Goal: Communication & Community: Connect with others

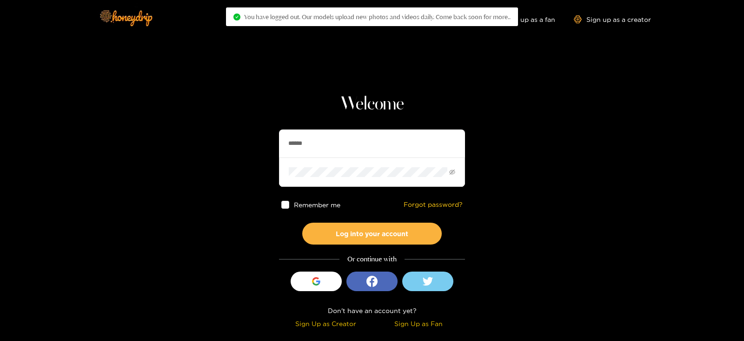
drag, startPoint x: 333, startPoint y: 150, endPoint x: 254, endPoint y: 156, distance: 79.8
click at [254, 156] on section "Welcome ****** Remember me Forgot password? Log into your account Or continue w…" at bounding box center [372, 165] width 744 height 331
type input "*********"
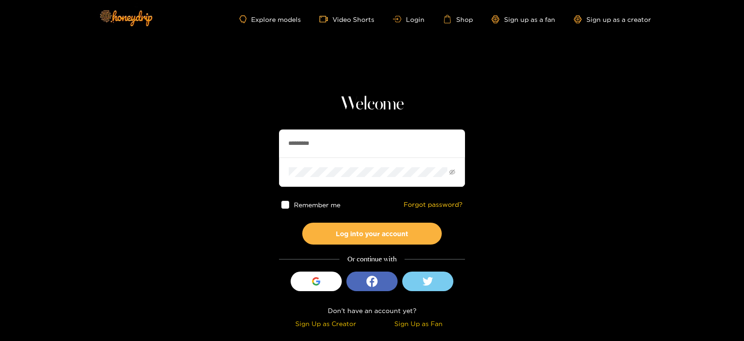
click at [302, 222] on button "Log into your account" at bounding box center [372, 233] width 140 height 22
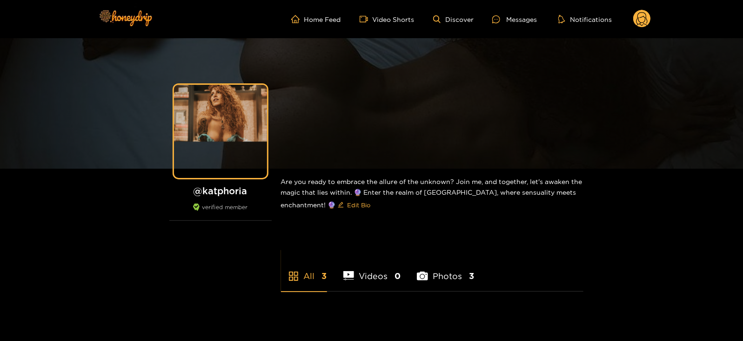
click at [509, 23] on div "Messages" at bounding box center [514, 19] width 45 height 11
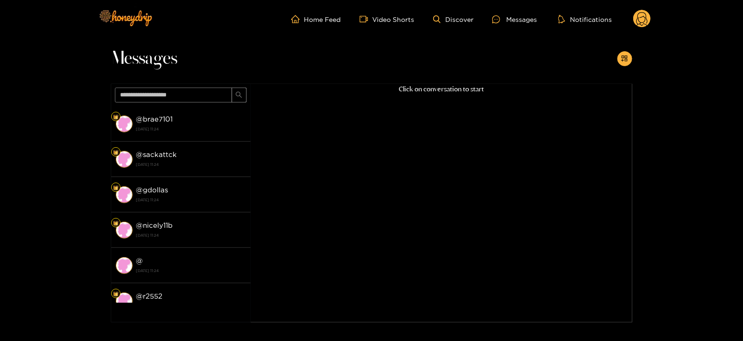
click at [175, 122] on div "@ brae7101 [DATE] 11:24" at bounding box center [191, 123] width 110 height 21
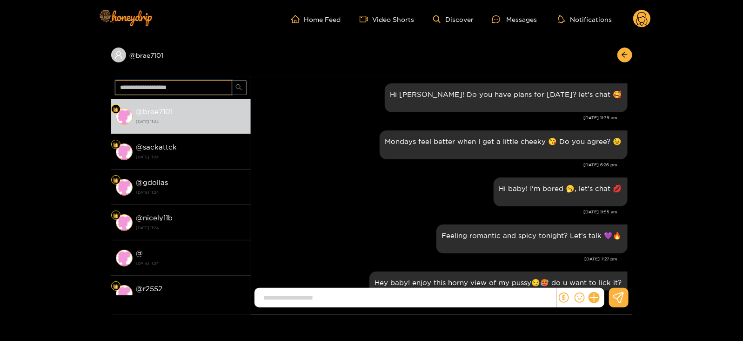
click at [145, 87] on input "text" at bounding box center [173, 87] width 117 height 15
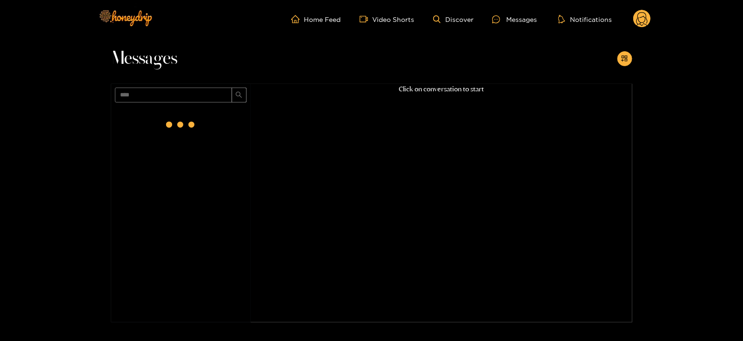
click at [155, 121] on div at bounding box center [181, 126] width 140 height 40
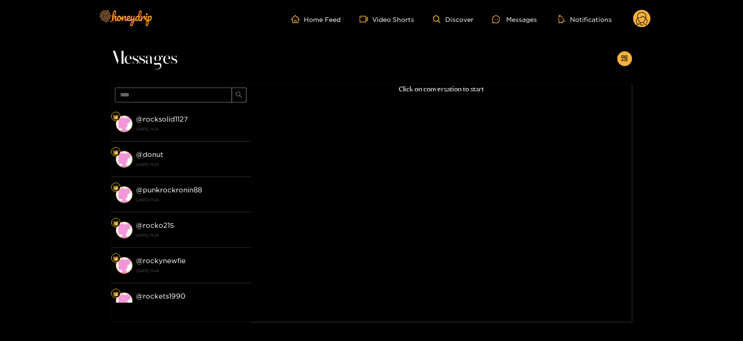
click at [155, 121] on strong "@ rocksolid1127" at bounding box center [162, 119] width 52 height 8
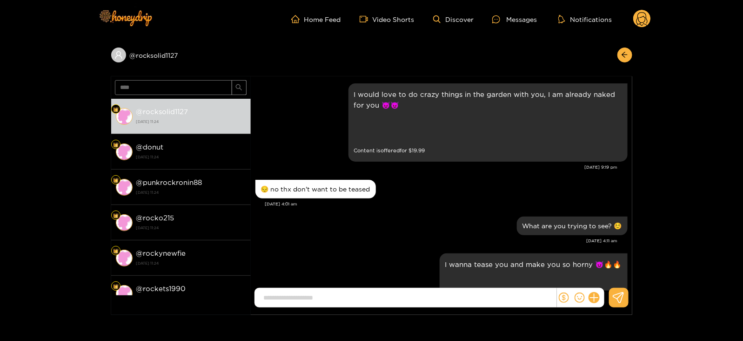
scroll to position [1036, 0]
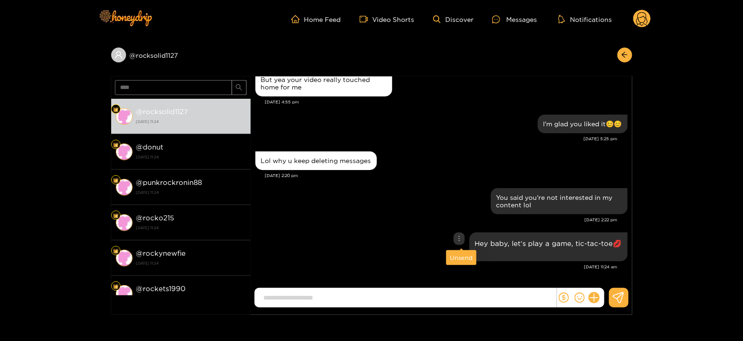
click at [461, 257] on div "Unsend" at bounding box center [461, 257] width 23 height 9
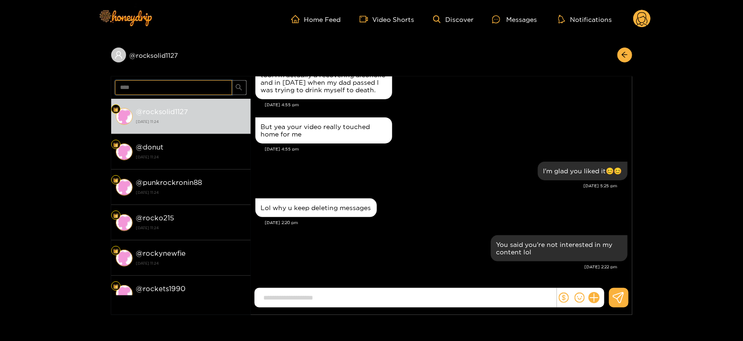
drag, startPoint x: 137, startPoint y: 80, endPoint x: 91, endPoint y: 101, distance: 50.2
click at [91, 101] on div "@ rocksolid1127 **** @ rocksolid1127 [DATE] 11:24 @ donut [DATE] 11:24 @ punkro…" at bounding box center [371, 176] width 743 height 276
type input "*"
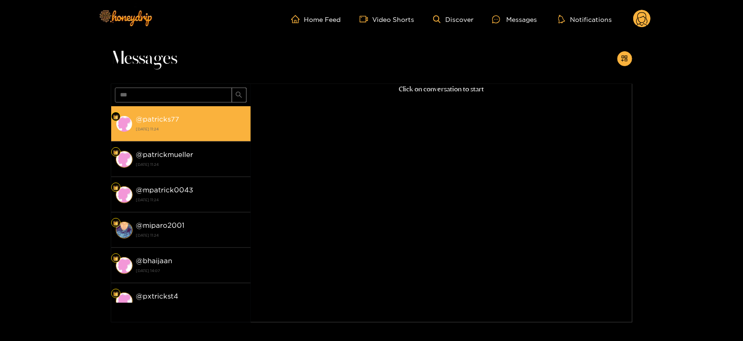
click at [189, 127] on strong "[DATE] 11:24" at bounding box center [191, 129] width 110 height 8
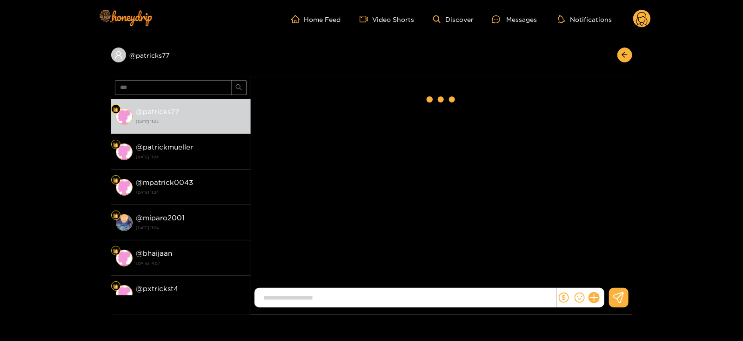
scroll to position [1070, 0]
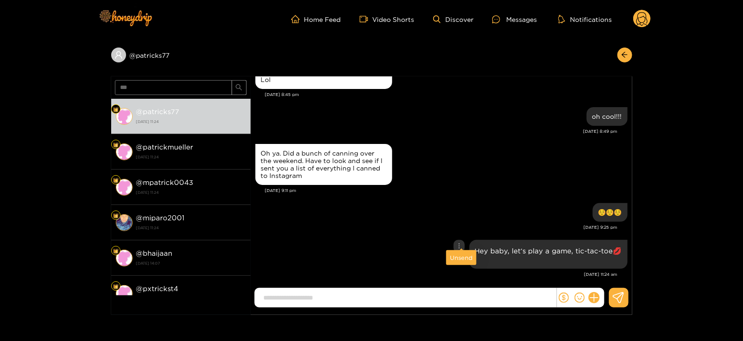
click at [461, 256] on div "Unsend" at bounding box center [461, 257] width 23 height 9
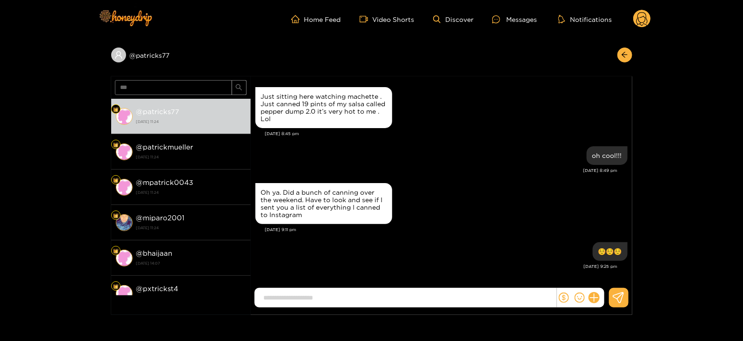
scroll to position [1023, 0]
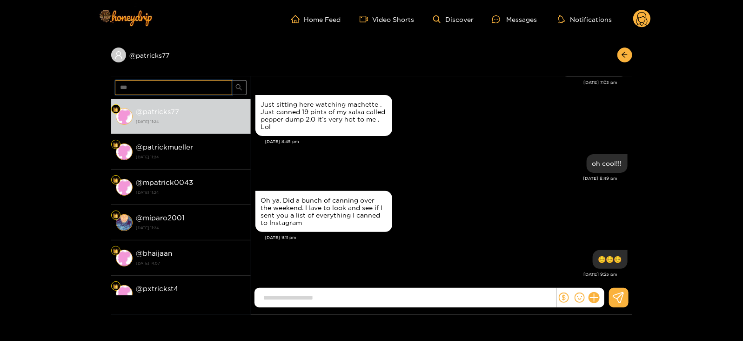
click at [170, 83] on input "***" at bounding box center [173, 87] width 117 height 15
type input "***"
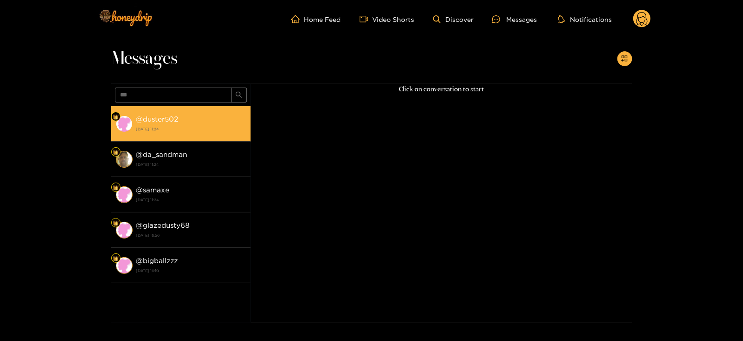
click at [164, 122] on strong "@ duster502" at bounding box center [157, 119] width 42 height 8
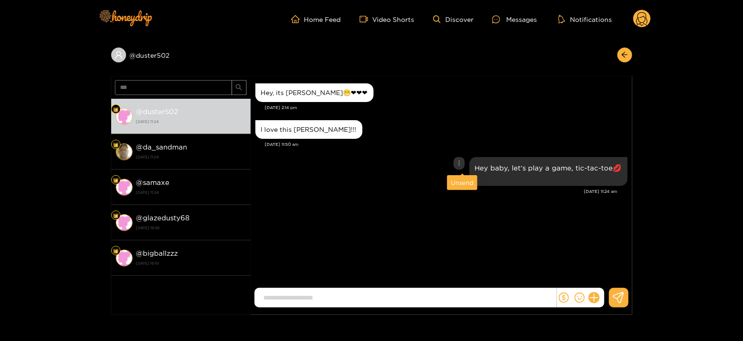
click at [460, 183] on div "Unsend" at bounding box center [462, 182] width 23 height 9
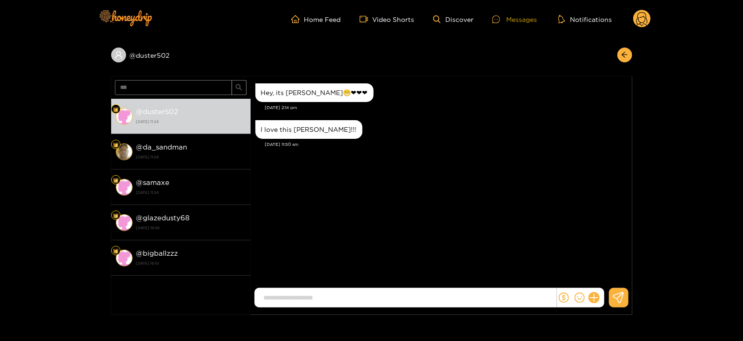
click at [495, 17] on icon at bounding box center [496, 19] width 8 height 8
click at [456, 16] on link "Discover" at bounding box center [453, 19] width 40 height 8
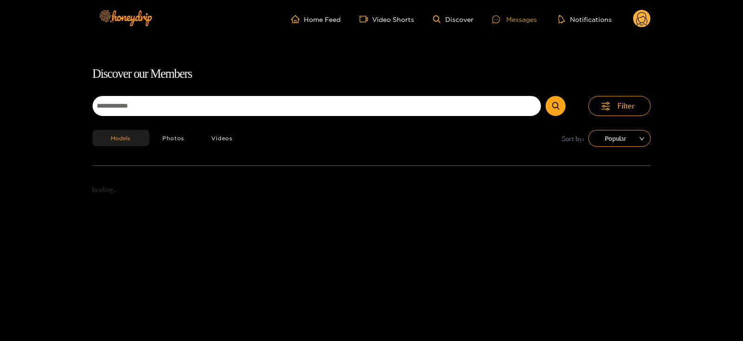
click at [508, 19] on div "Messages" at bounding box center [514, 19] width 45 height 11
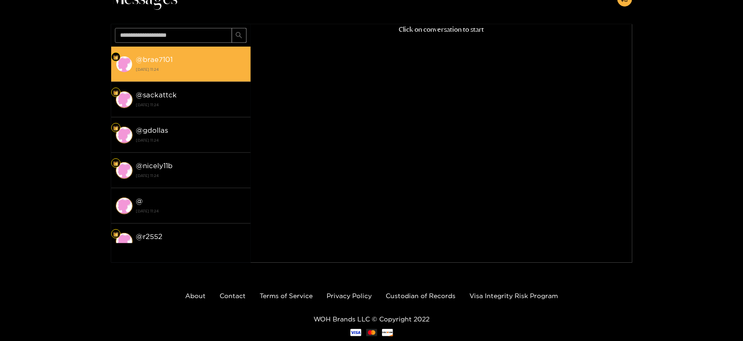
click at [204, 74] on div "@ brae7101 [DATE] 11:24" at bounding box center [191, 63] width 110 height 21
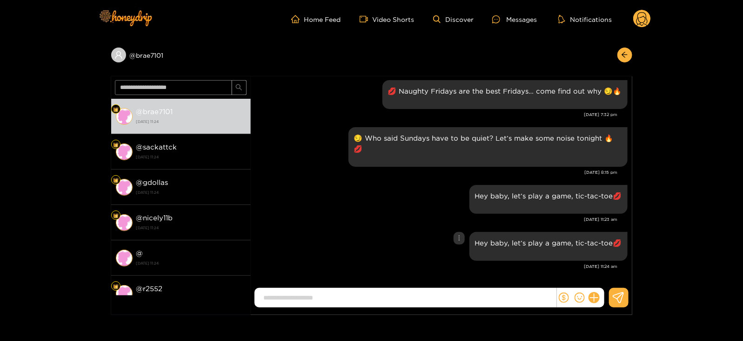
scroll to position [1137, 0]
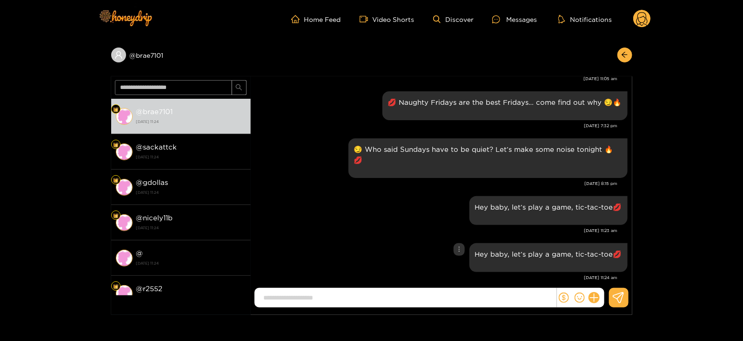
click at [456, 259] on div "Hey baby, let’s play a game, tic-tac-toe💋" at bounding box center [441, 257] width 372 height 33
click at [492, 248] on p "Hey baby, let’s play a game, tic-tac-toe💋" at bounding box center [548, 253] width 147 height 11
copy div "Hey baby, let’s play a game, tic-tac-toe💋"
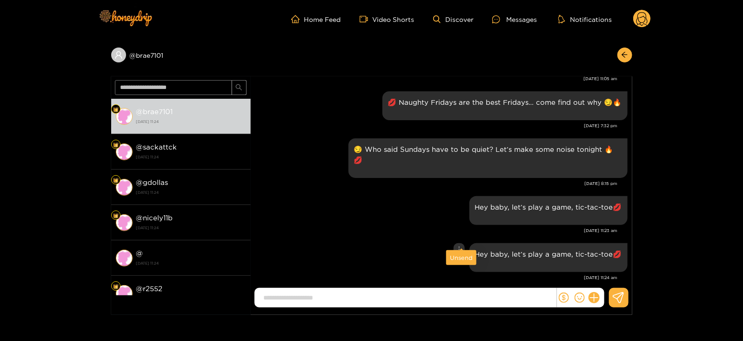
click at [461, 257] on div "Unsend" at bounding box center [461, 257] width 23 height 9
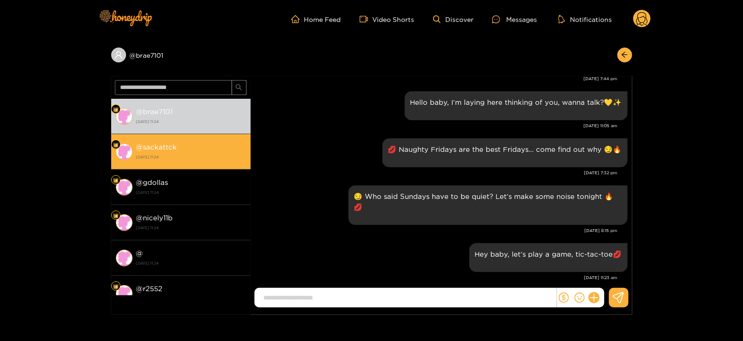
click at [195, 154] on strong "[DATE] 11:24" at bounding box center [191, 157] width 110 height 8
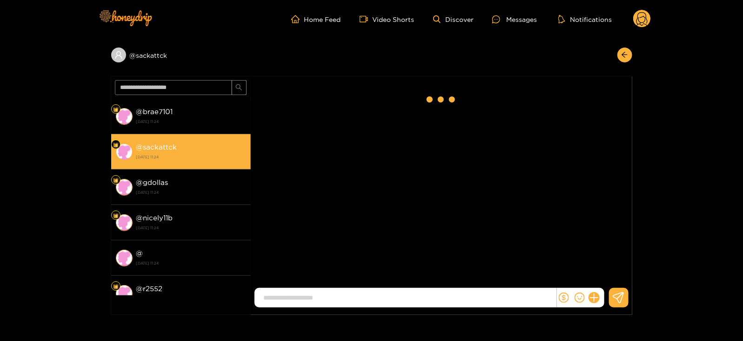
scroll to position [1137, 0]
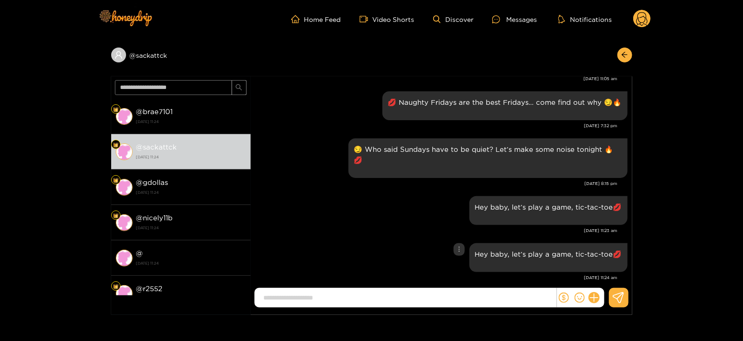
click at [461, 254] on div "Hey baby, let’s play a game, tic-tac-toe💋" at bounding box center [441, 257] width 372 height 33
click at [459, 259] on div "Unsend" at bounding box center [461, 257] width 23 height 9
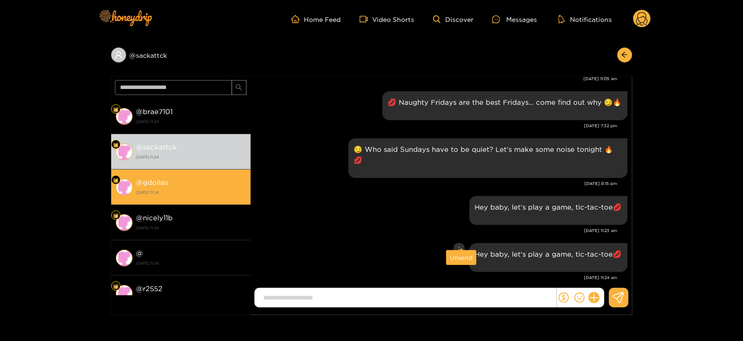
scroll to position [1090, 0]
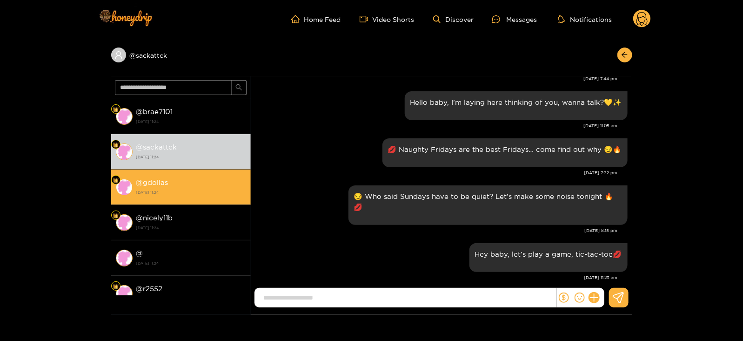
click at [199, 188] on strong "[DATE] 11:24" at bounding box center [191, 192] width 110 height 8
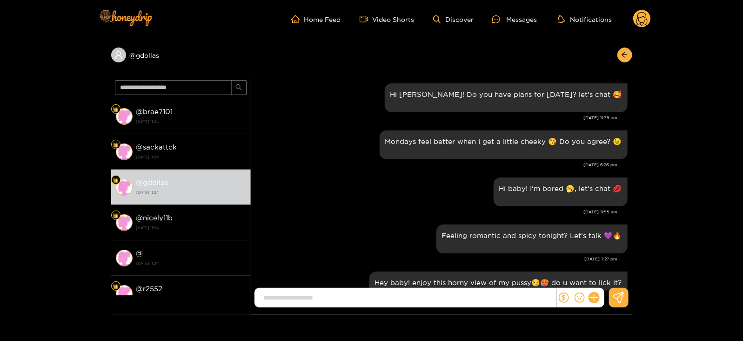
scroll to position [1137, 0]
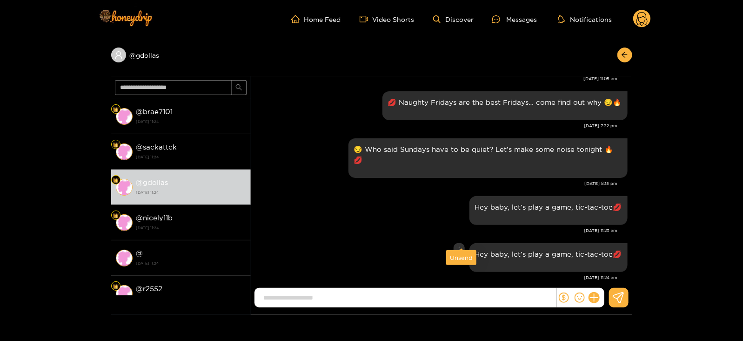
click at [458, 258] on div "Unsend" at bounding box center [461, 257] width 23 height 9
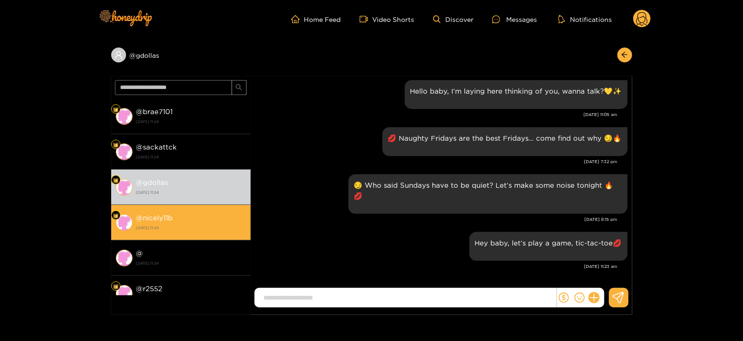
scroll to position [1090, 0]
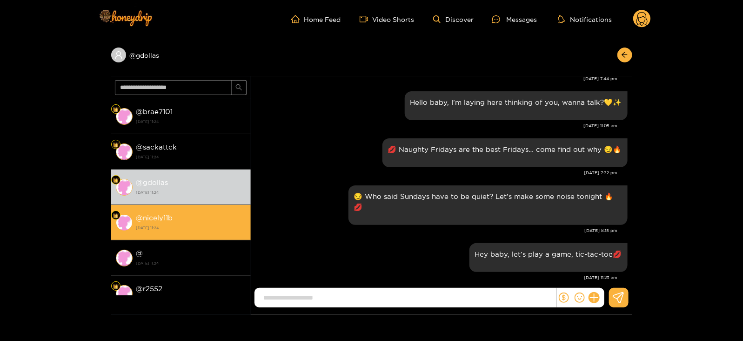
click at [207, 212] on div "@ nicely11b [DATE] 11:24" at bounding box center [191, 222] width 110 height 21
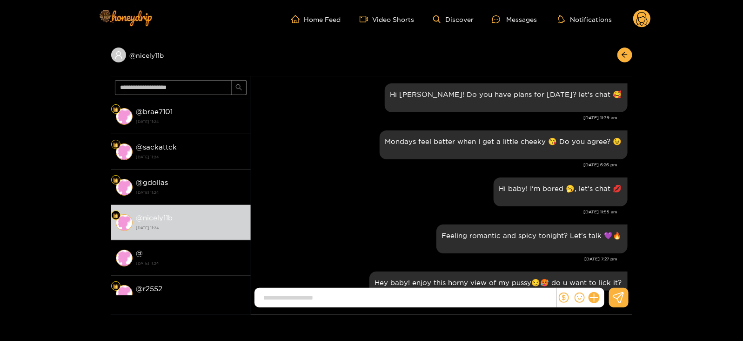
scroll to position [1137, 0]
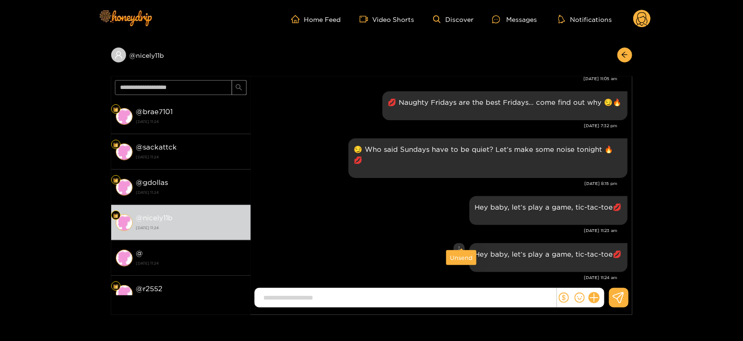
click at [460, 259] on div "Unsend" at bounding box center [461, 257] width 23 height 9
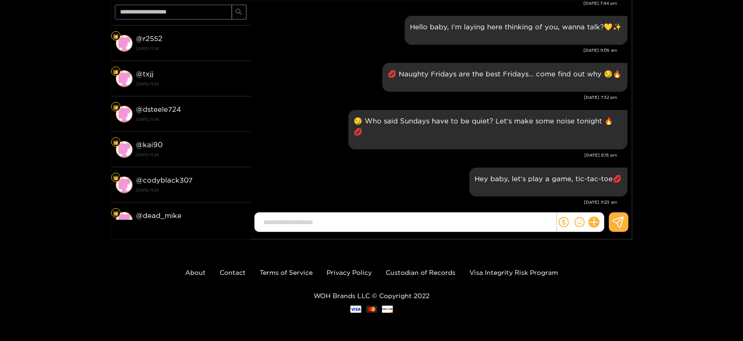
scroll to position [0, 0]
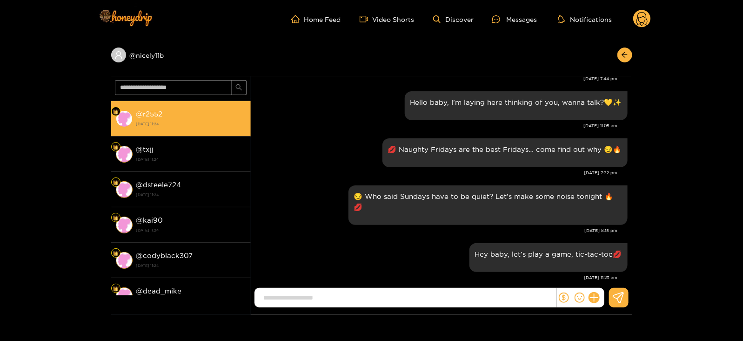
click at [154, 131] on li "@ r2552 [DATE] 11:24" at bounding box center [181, 118] width 140 height 35
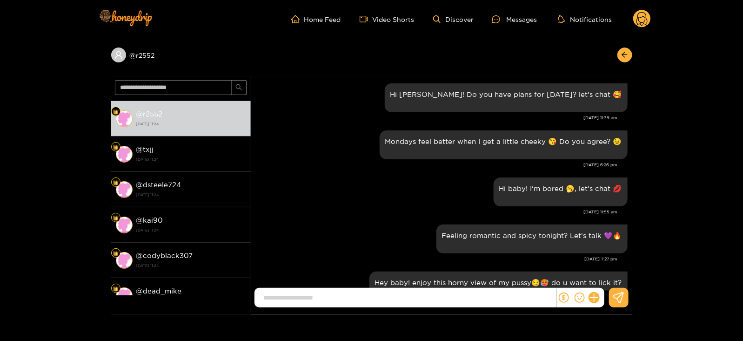
scroll to position [1137, 0]
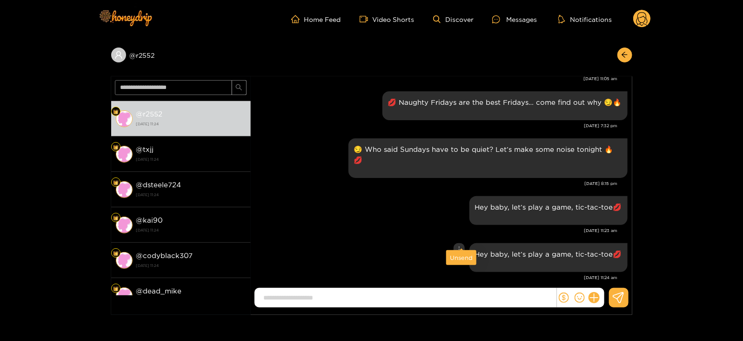
click at [457, 254] on div "Unsend" at bounding box center [461, 257] width 23 height 9
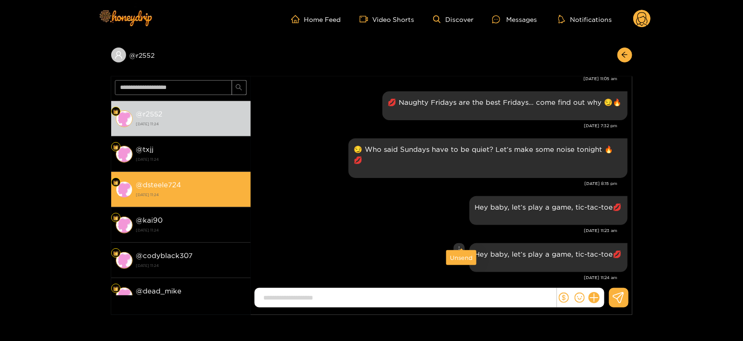
scroll to position [1090, 0]
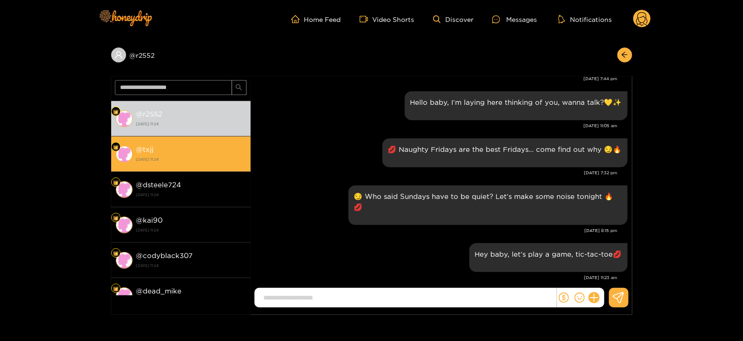
click at [176, 164] on li "@ txjj [DATE] 11:24" at bounding box center [181, 153] width 140 height 35
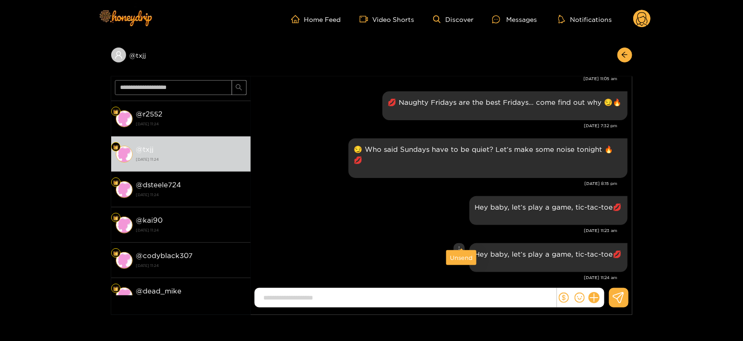
click at [466, 260] on div "Unsend" at bounding box center [461, 257] width 23 height 9
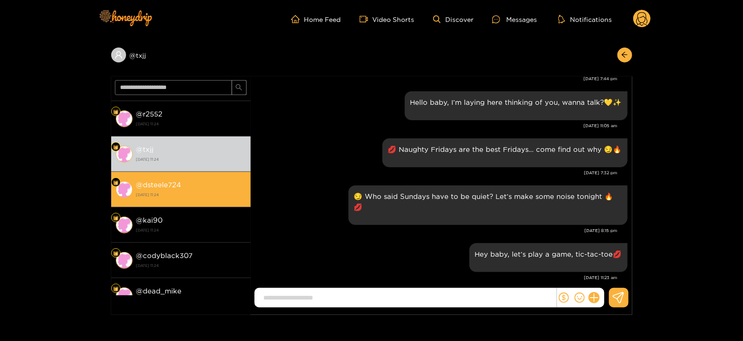
click at [200, 194] on strong "[DATE] 11:24" at bounding box center [191, 194] width 110 height 8
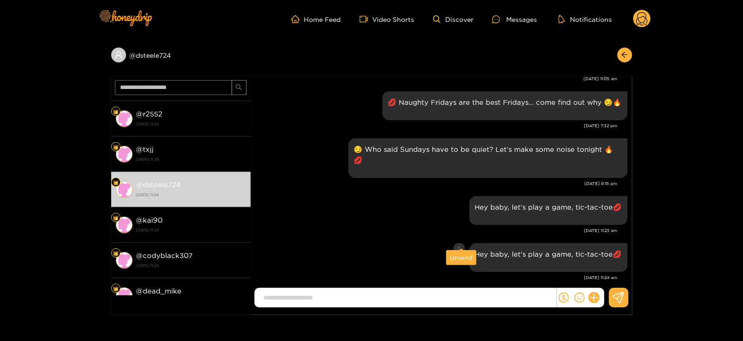
click at [460, 261] on div "Unsend" at bounding box center [461, 257] width 23 height 9
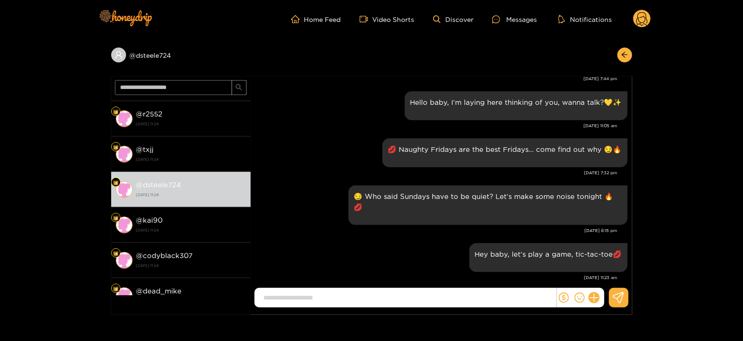
click at [255, 241] on div "Hey baby, let’s play a game, tic-tac-toe💋" at bounding box center [441, 257] width 372 height 33
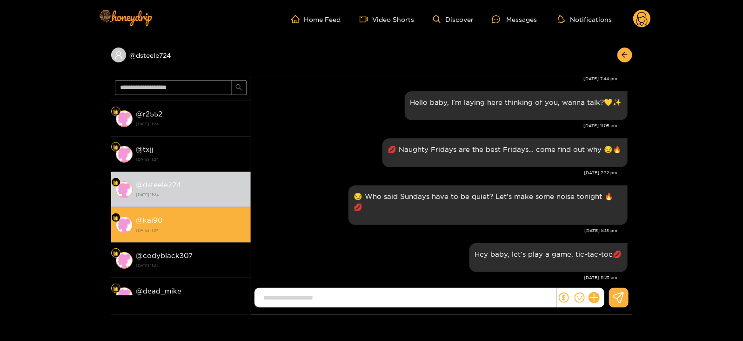
click at [228, 235] on li "@ kai90 [DATE] 11:24" at bounding box center [181, 224] width 140 height 35
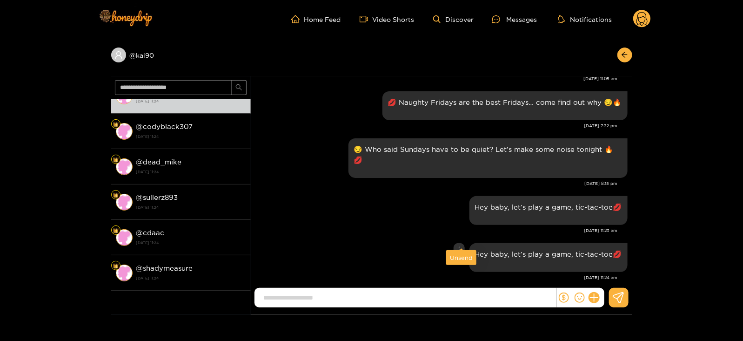
click at [455, 258] on div "Unsend" at bounding box center [461, 257] width 23 height 9
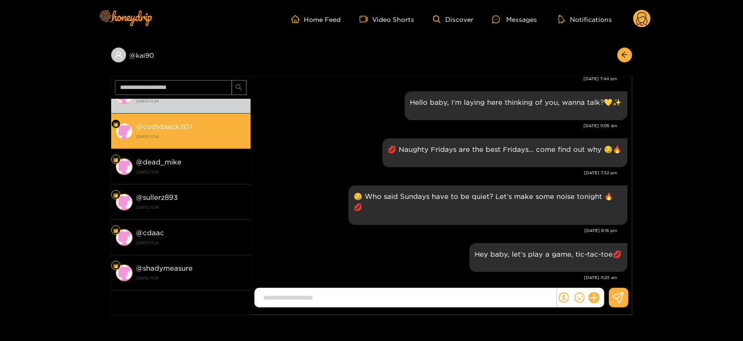
click at [205, 139] on strong "[DATE] 11:24" at bounding box center [191, 136] width 110 height 8
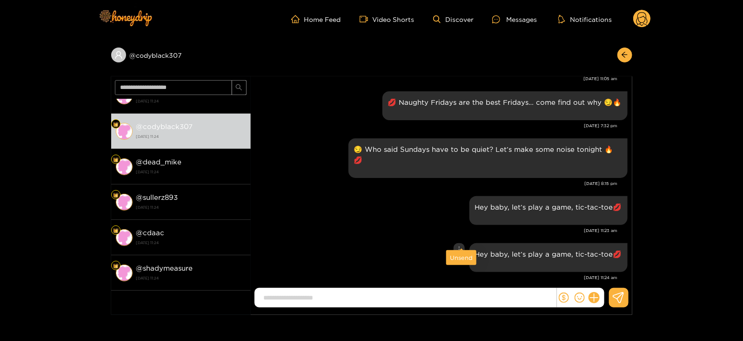
click at [458, 260] on div "Unsend" at bounding box center [461, 257] width 23 height 9
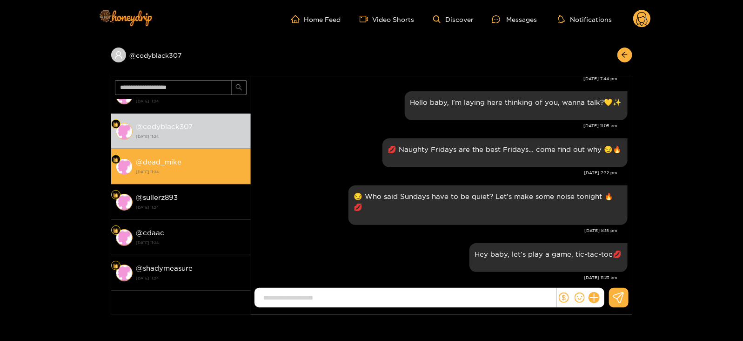
click at [221, 174] on strong "[DATE] 11:24" at bounding box center [191, 171] width 110 height 8
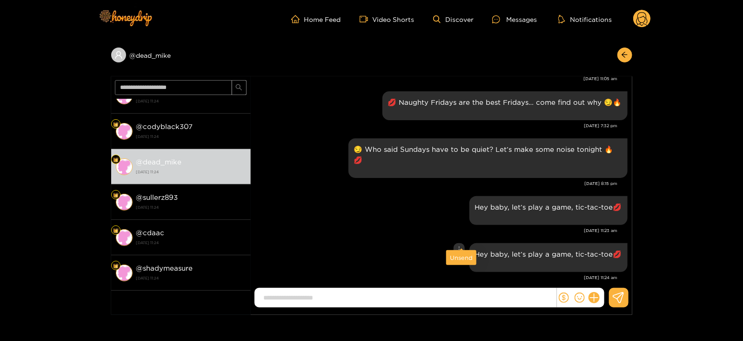
click at [459, 253] on div "Unsend" at bounding box center [461, 257] width 23 height 9
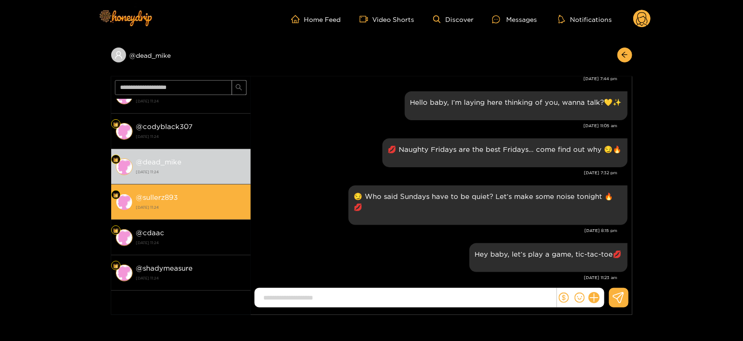
click at [221, 206] on strong "[DATE] 11:24" at bounding box center [191, 207] width 110 height 8
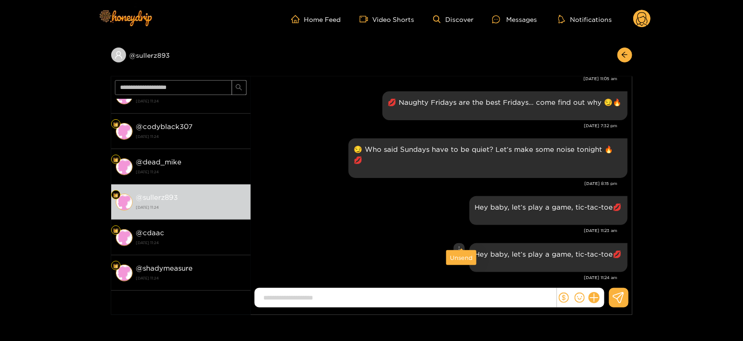
click at [461, 257] on div "Unsend" at bounding box center [461, 257] width 23 height 9
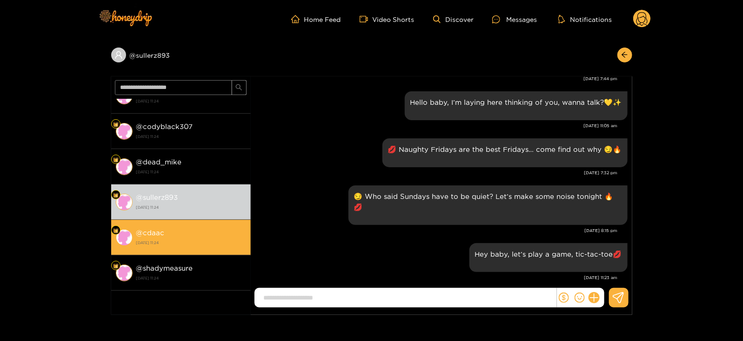
click at [163, 232] on strong "@ cdaac" at bounding box center [150, 232] width 28 height 8
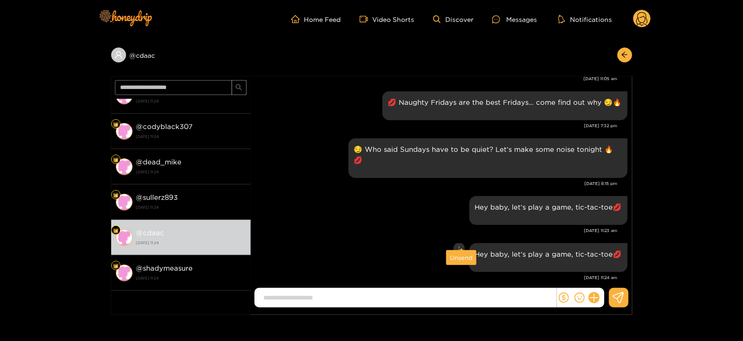
click at [460, 263] on div "Unsend" at bounding box center [461, 257] width 30 height 15
click at [453, 260] on div "Unsend" at bounding box center [461, 257] width 23 height 9
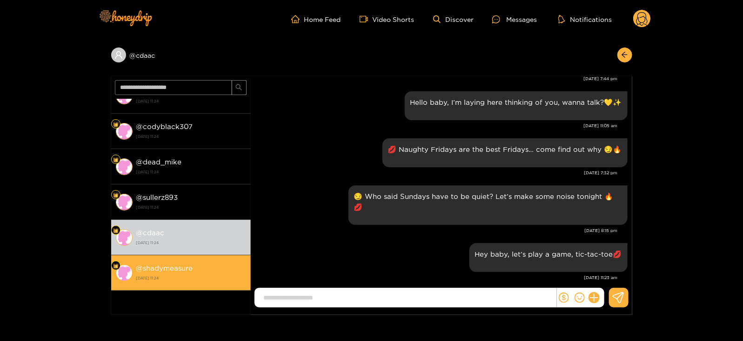
click at [226, 282] on li "@ shadymeasure [DATE] 11:24" at bounding box center [181, 272] width 140 height 35
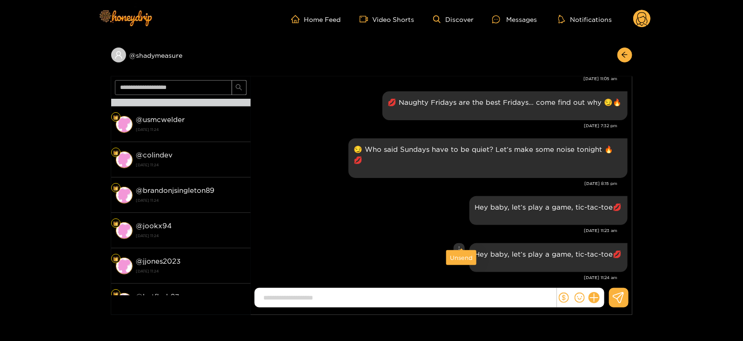
click at [460, 259] on div "Unsend" at bounding box center [461, 257] width 23 height 9
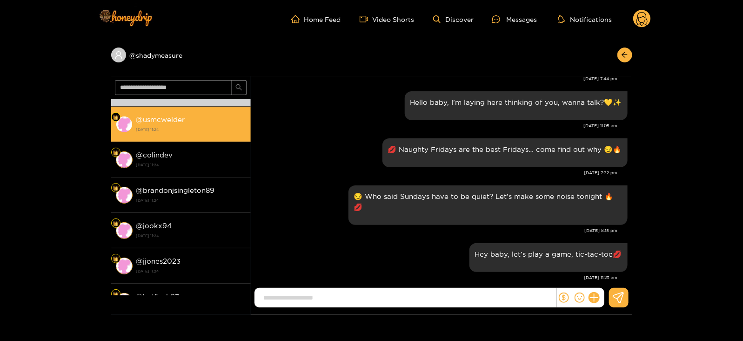
click at [167, 115] on strong "@ usmcwelder" at bounding box center [160, 119] width 49 height 8
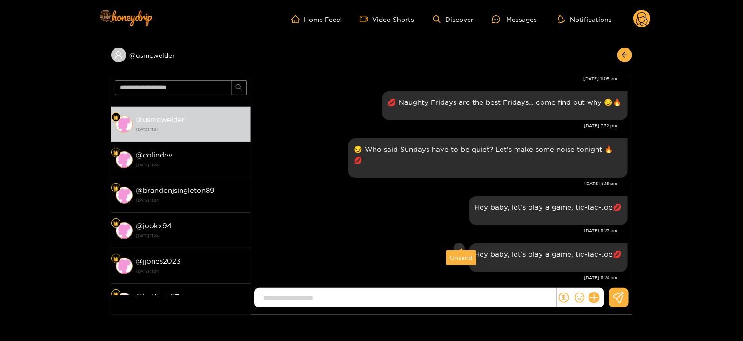
click at [464, 258] on div "Unsend" at bounding box center [461, 257] width 23 height 9
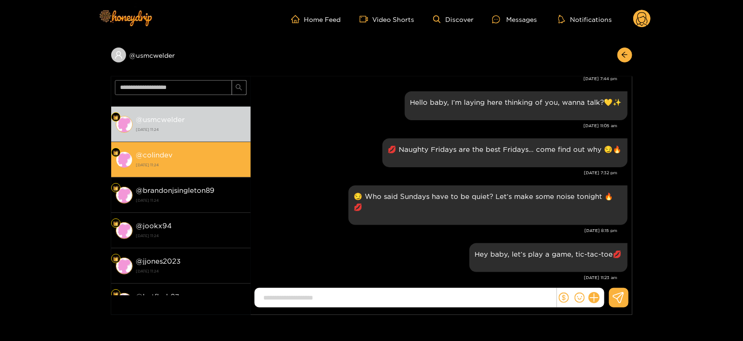
click at [223, 150] on div "@ colindev [DATE] 11:24" at bounding box center [191, 159] width 110 height 21
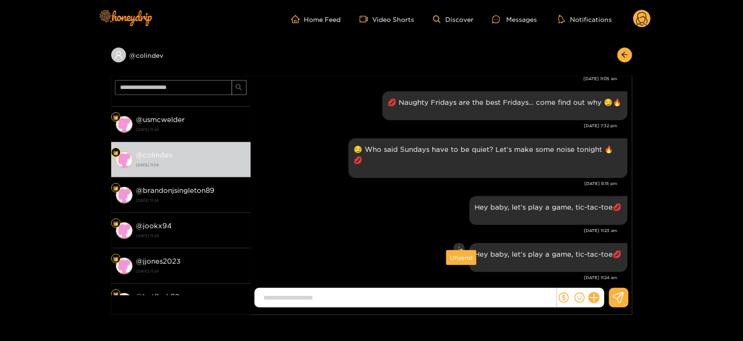
click at [458, 261] on div "Unsend" at bounding box center [461, 257] width 23 height 9
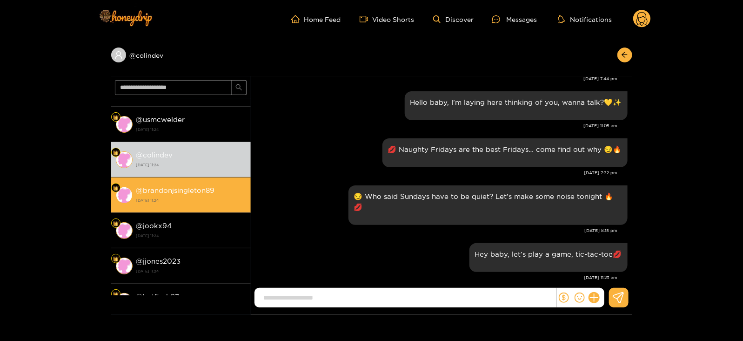
click at [205, 184] on div "@ brandonjsingleton89 [DATE] 11:24" at bounding box center [191, 194] width 110 height 21
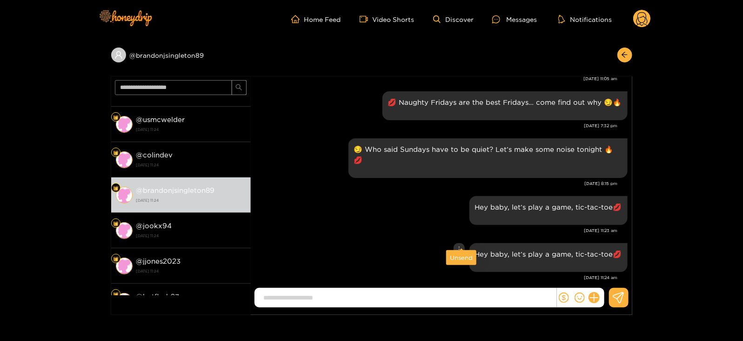
click at [460, 256] on div "Unsend" at bounding box center [461, 257] width 23 height 9
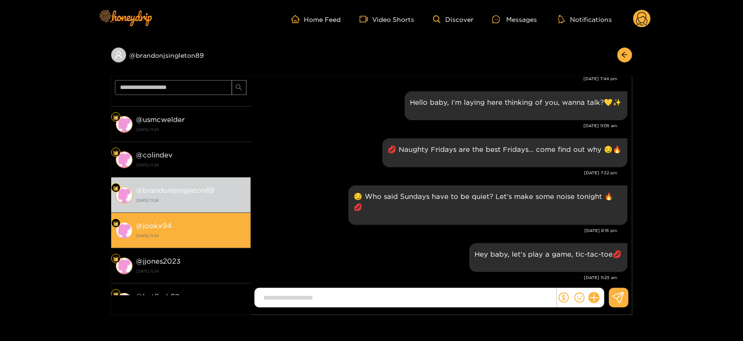
click at [219, 227] on div "@ jookx94 [DATE] 11:24" at bounding box center [191, 230] width 110 height 21
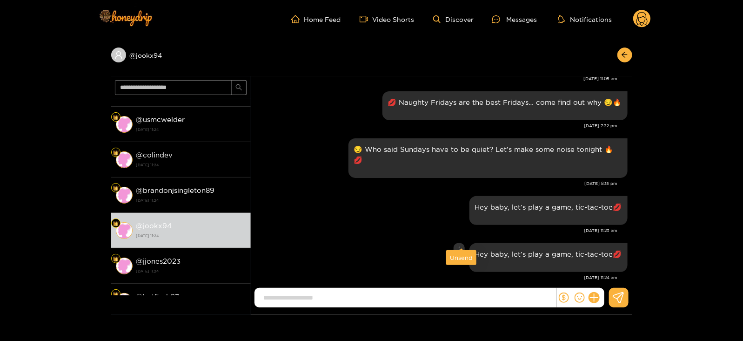
click at [461, 255] on div "Unsend" at bounding box center [461, 257] width 23 height 9
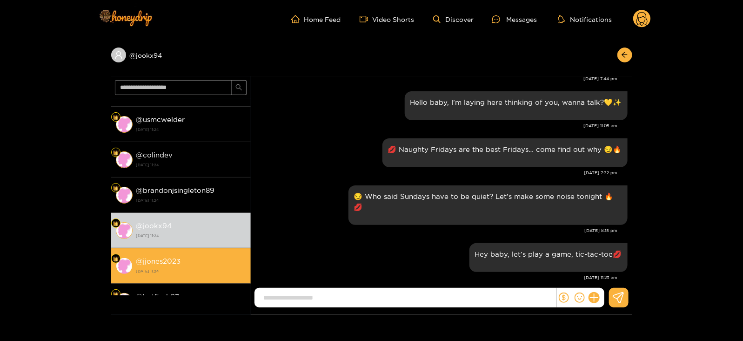
click at [227, 256] on div "@ jjones2023 [DATE] 11:24" at bounding box center [191, 265] width 110 height 21
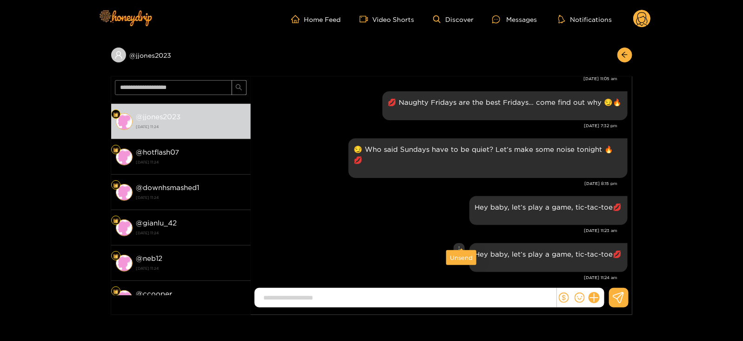
click at [456, 256] on div "Unsend" at bounding box center [461, 257] width 23 height 9
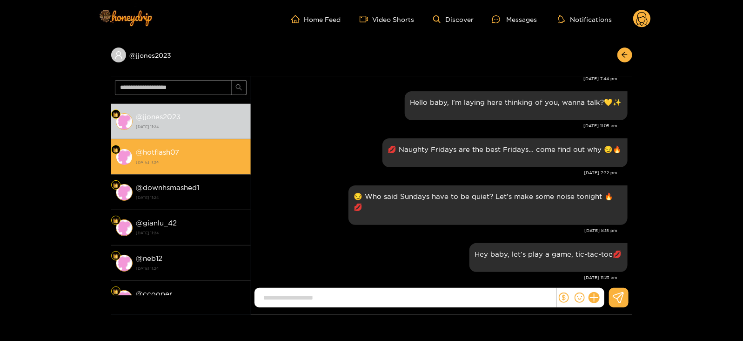
click at [181, 139] on li "@ hotflash07 [DATE] 11:24" at bounding box center [181, 156] width 140 height 35
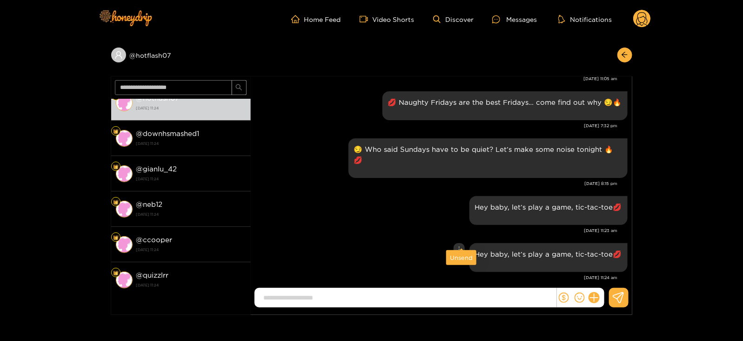
click at [458, 255] on div "Unsend" at bounding box center [461, 257] width 23 height 9
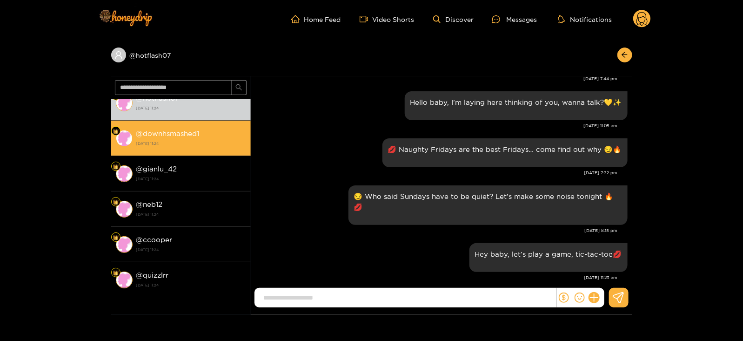
click at [224, 145] on div "@ downhsmashed1 [DATE] 11:24" at bounding box center [191, 137] width 110 height 21
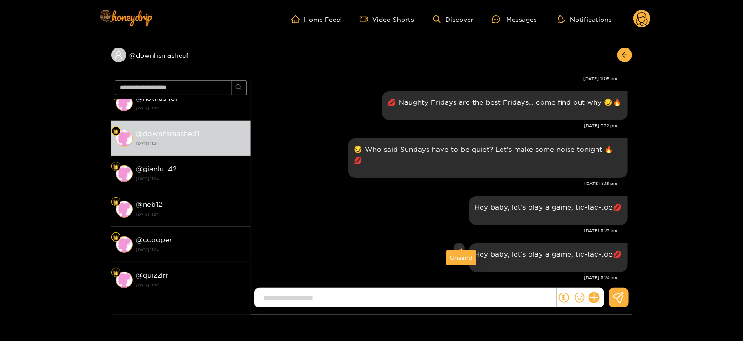
click at [459, 264] on div "Unsend" at bounding box center [461, 257] width 30 height 15
click at [455, 258] on div "Unsend" at bounding box center [461, 257] width 23 height 9
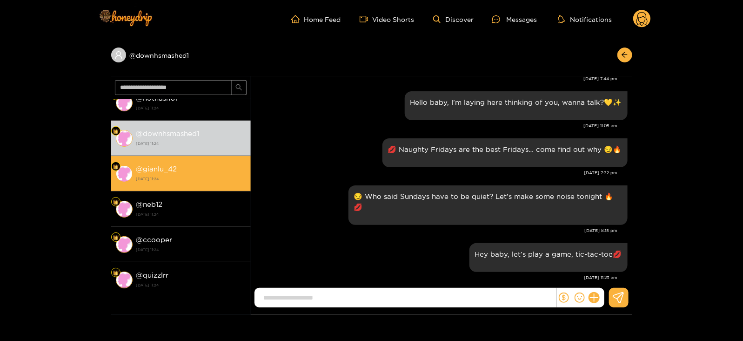
click at [201, 181] on div "@ gianlu_42 [DATE] 11:24" at bounding box center [191, 173] width 110 height 21
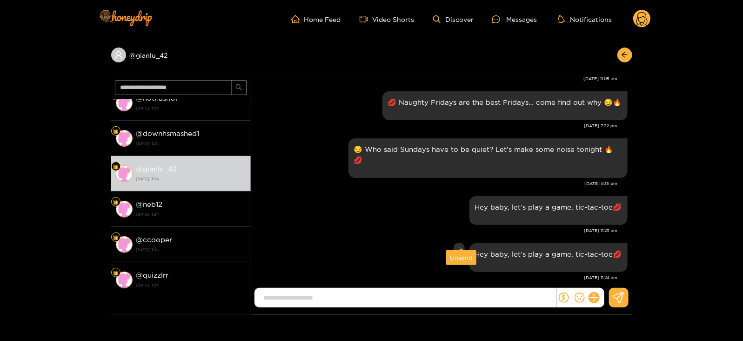
click at [462, 256] on div "Unsend" at bounding box center [461, 257] width 23 height 9
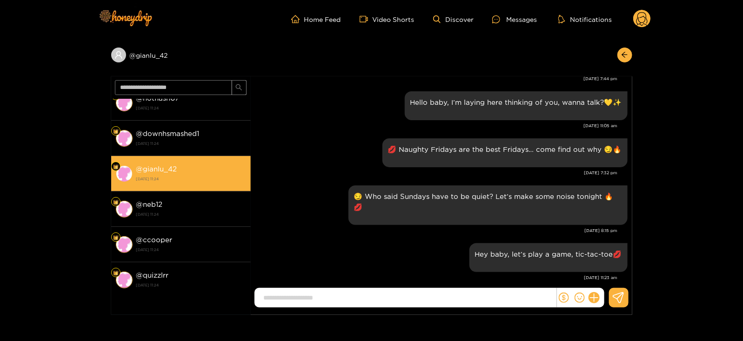
click at [152, 185] on li "@ gianlu_42 [DATE] 11:24" at bounding box center [181, 173] width 140 height 35
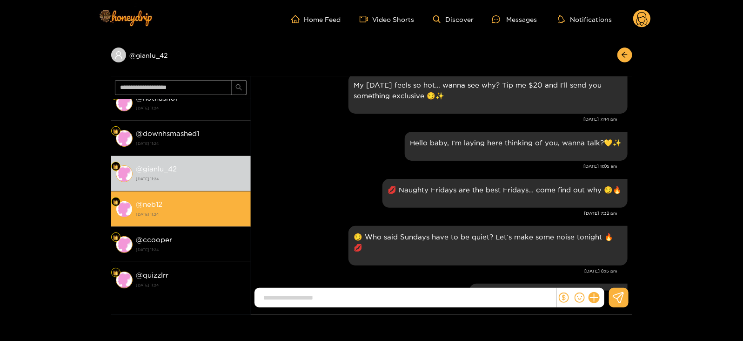
click at [160, 200] on strong "@ neb12" at bounding box center [149, 204] width 27 height 8
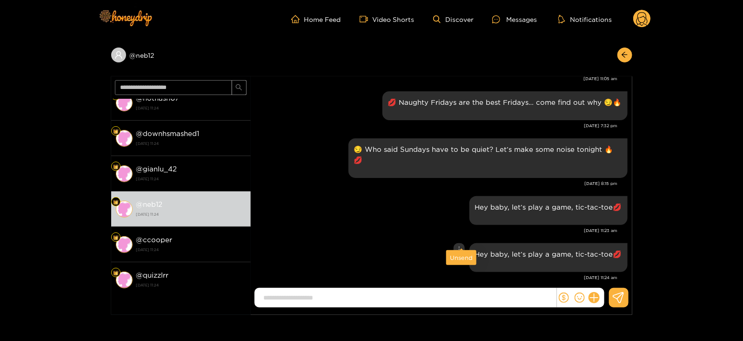
click at [457, 258] on div "Unsend" at bounding box center [461, 257] width 23 height 9
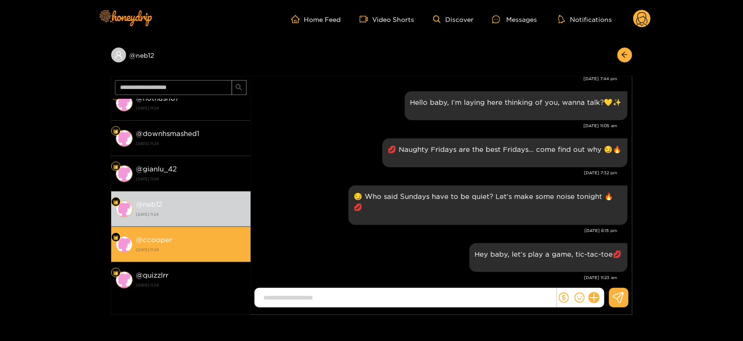
click at [155, 239] on strong "@ ccooper" at bounding box center [154, 239] width 36 height 8
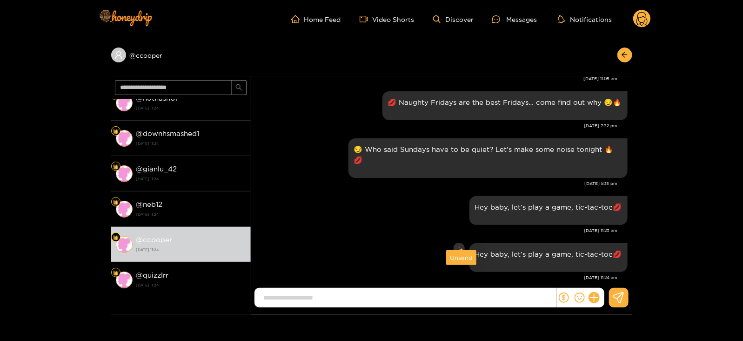
click at [466, 256] on div "Unsend" at bounding box center [461, 257] width 23 height 9
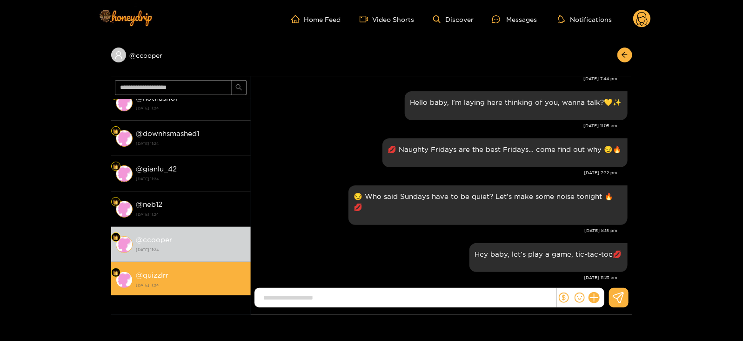
click at [154, 263] on li "@ quizzlrr [DATE] 11:24" at bounding box center [181, 279] width 140 height 35
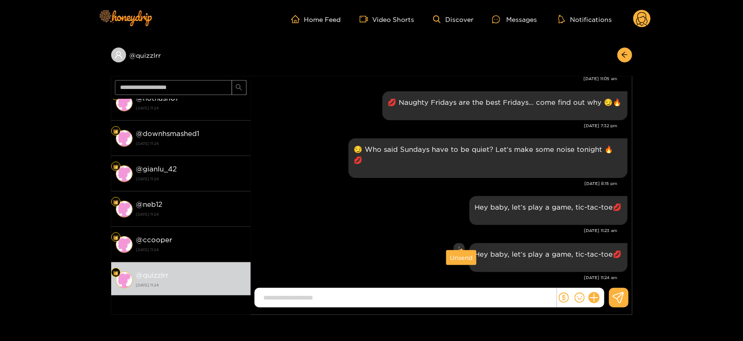
click at [459, 255] on div "Unsend" at bounding box center [461, 257] width 23 height 9
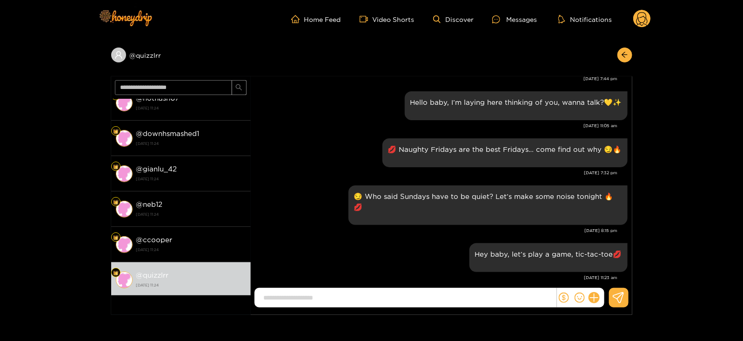
click at [640, 16] on circle at bounding box center [642, 19] width 18 height 18
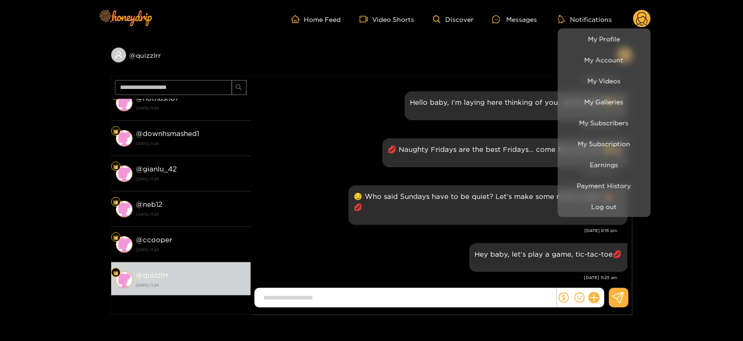
click at [483, 231] on div at bounding box center [371, 170] width 743 height 341
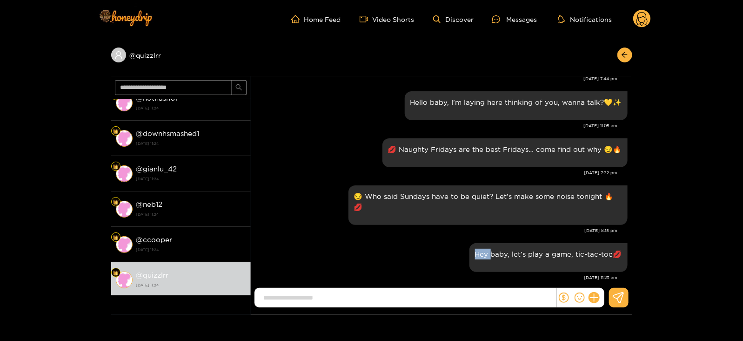
click at [483, 243] on div "Hey baby, let’s play a game, tic-tac-toe💋" at bounding box center [548, 257] width 158 height 29
copy div "Hey baby, let’s play a game, tic-tac-toe💋"
click at [643, 25] on circle at bounding box center [642, 19] width 18 height 18
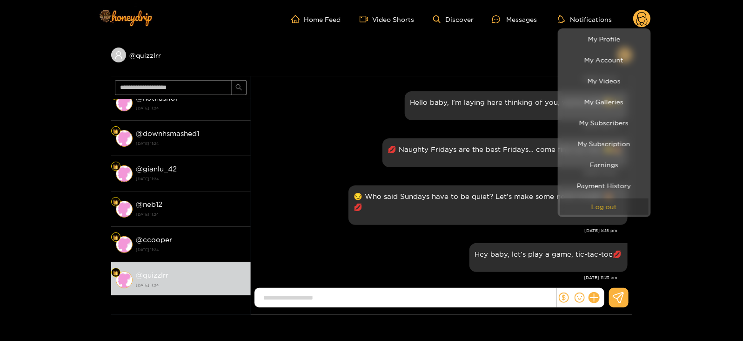
click at [588, 204] on button "Log out" at bounding box center [604, 206] width 88 height 16
